Goal: Ask a question

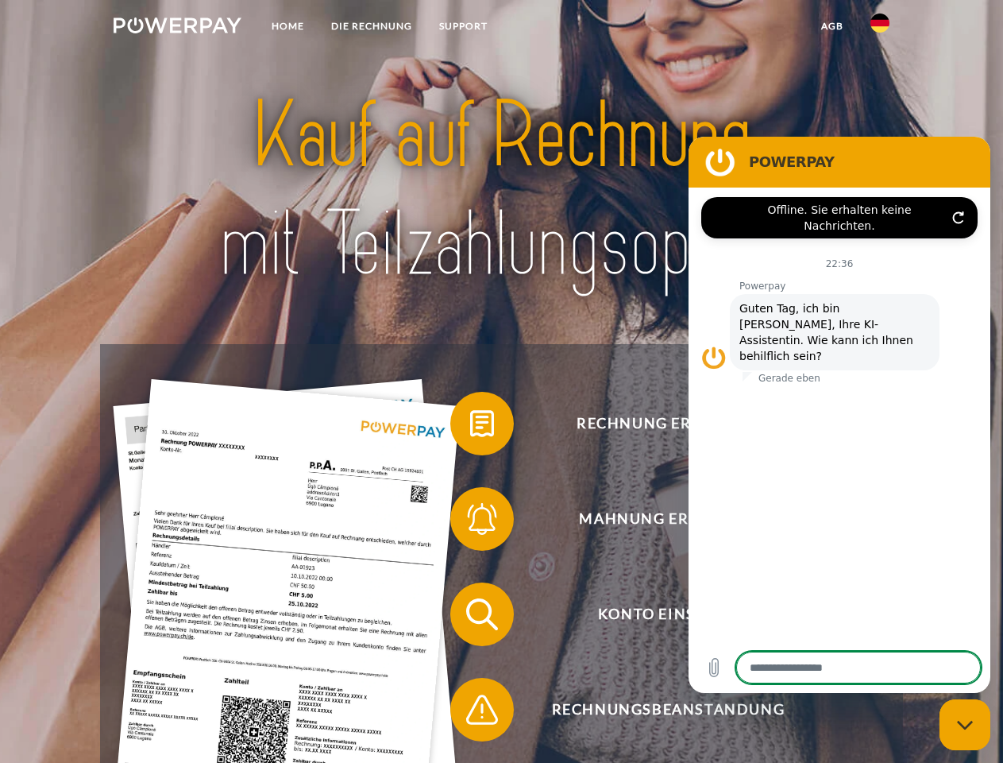
click at [177, 28] on img at bounding box center [178, 25] width 128 height 16
click at [880, 28] on img at bounding box center [880, 23] width 19 height 19
click at [832, 26] on link "agb" at bounding box center [832, 26] width 49 height 29
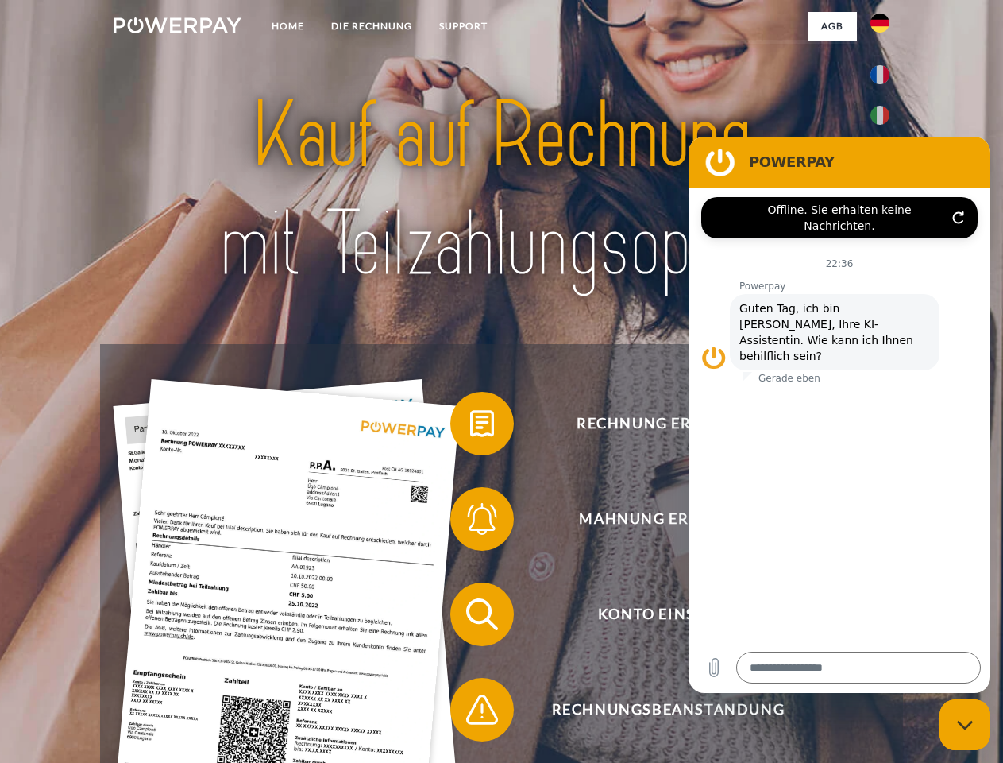
click at [470, 427] on span at bounding box center [458, 423] width 79 height 79
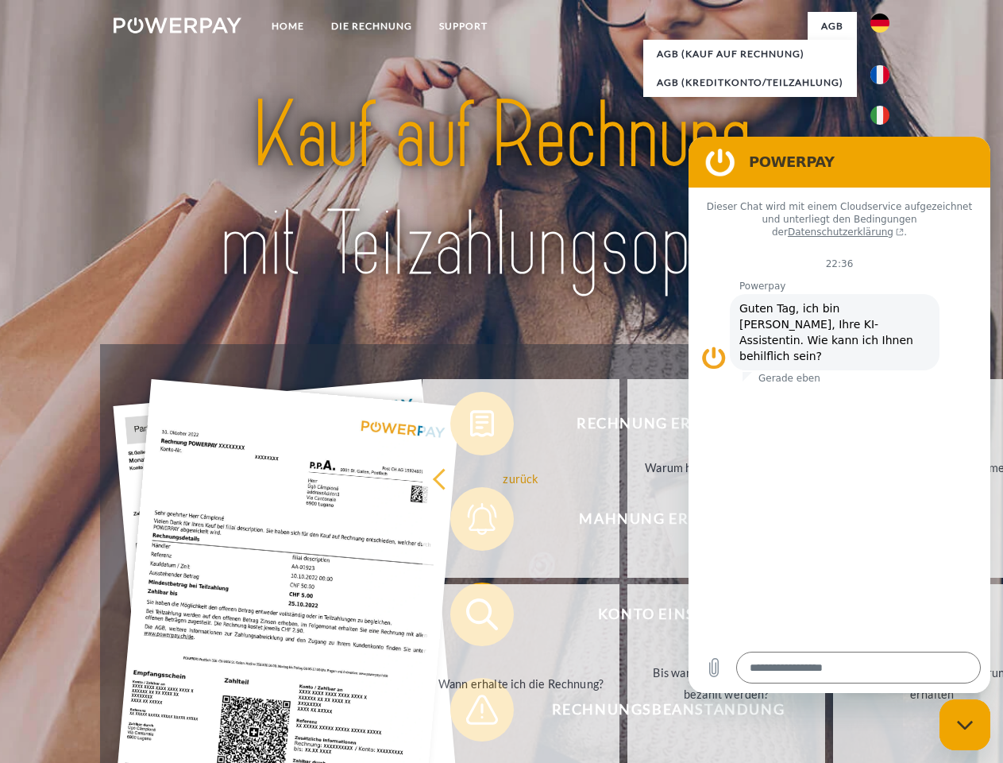
click at [628, 522] on link "Warum habe ich eine Rechnung erhalten?" at bounding box center [727, 478] width 198 height 199
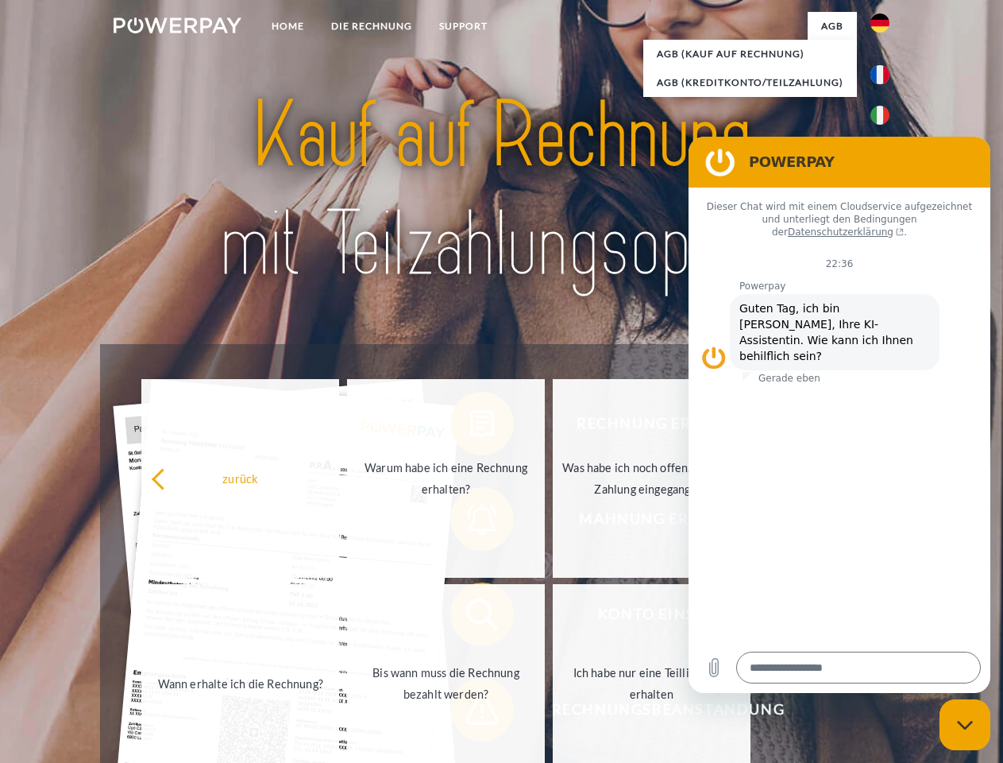
click at [470, 617] on span at bounding box center [458, 613] width 79 height 79
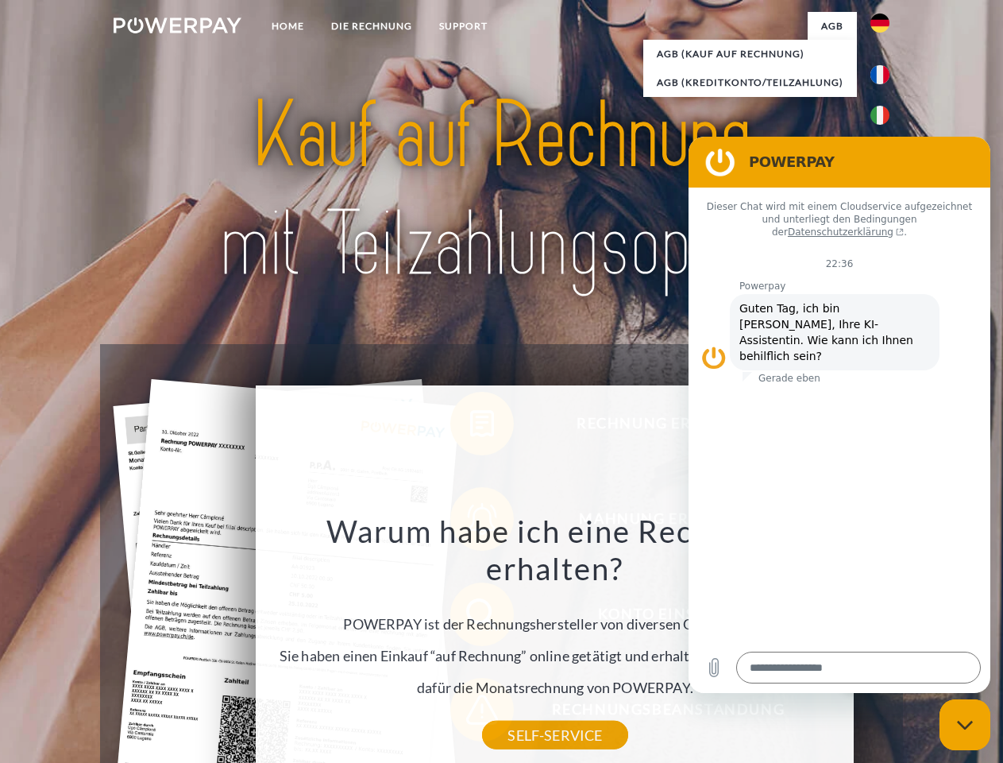
click at [470, 713] on div "Warum habe ich eine Rechnung erhalten? POWERPAY ist der Rechnungshersteller von…" at bounding box center [555, 623] width 580 height 223
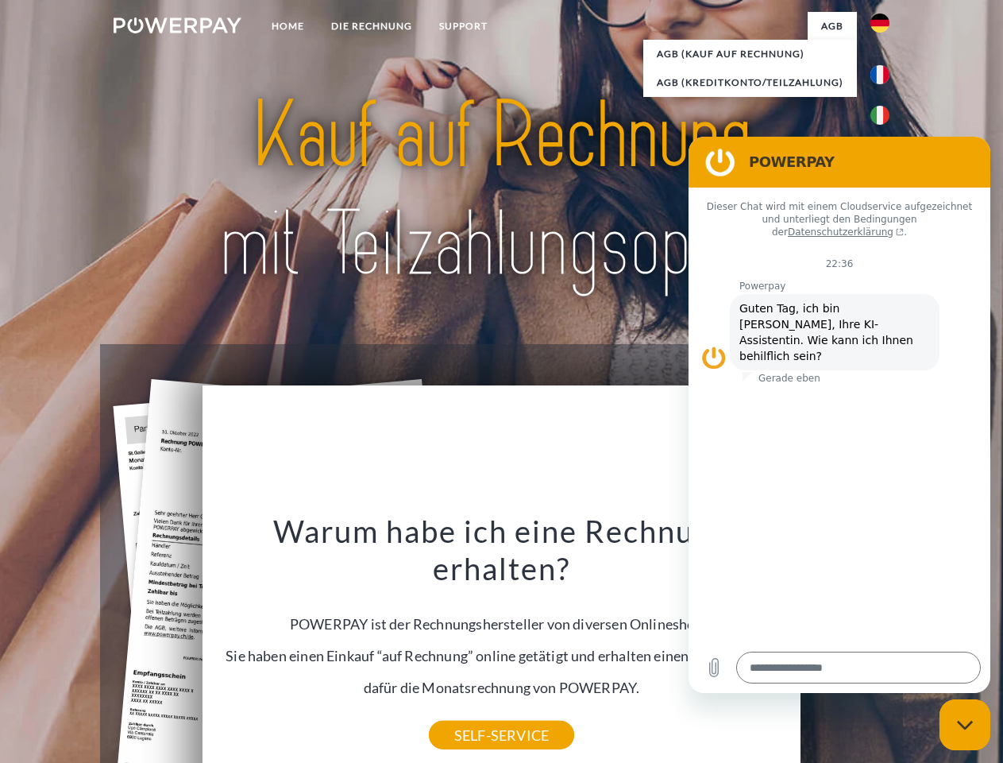
click at [965, 725] on icon "Messaging-Fenster schließen" at bounding box center [965, 725] width 17 height 10
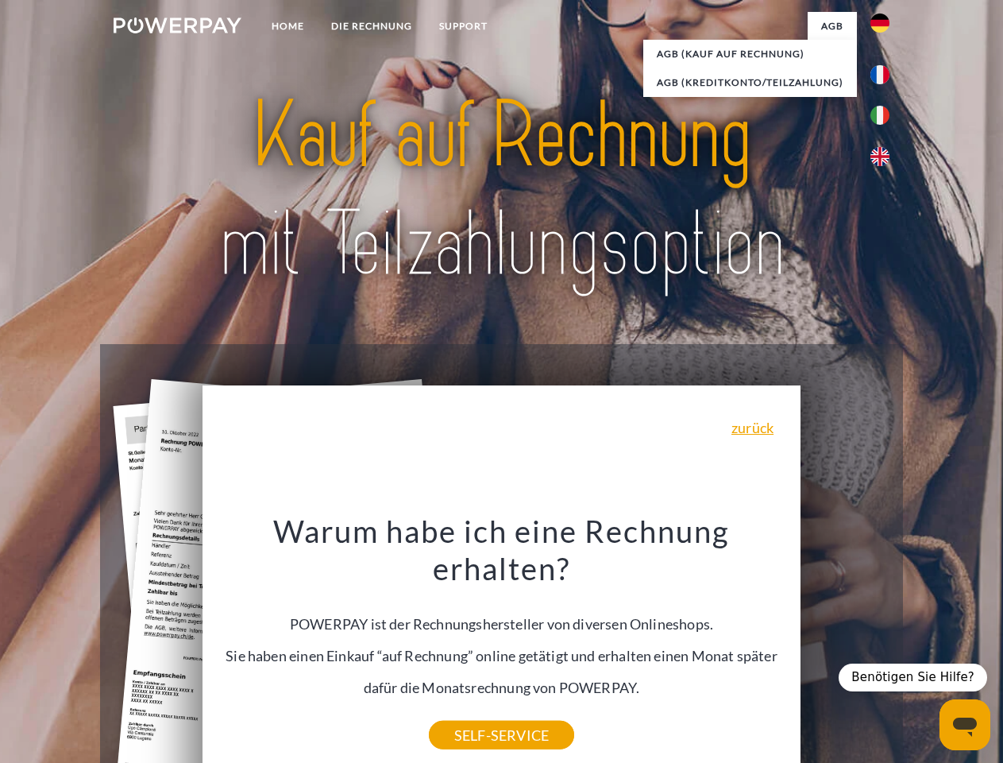
type textarea "*"
